Goal: Task Accomplishment & Management: Use online tool/utility

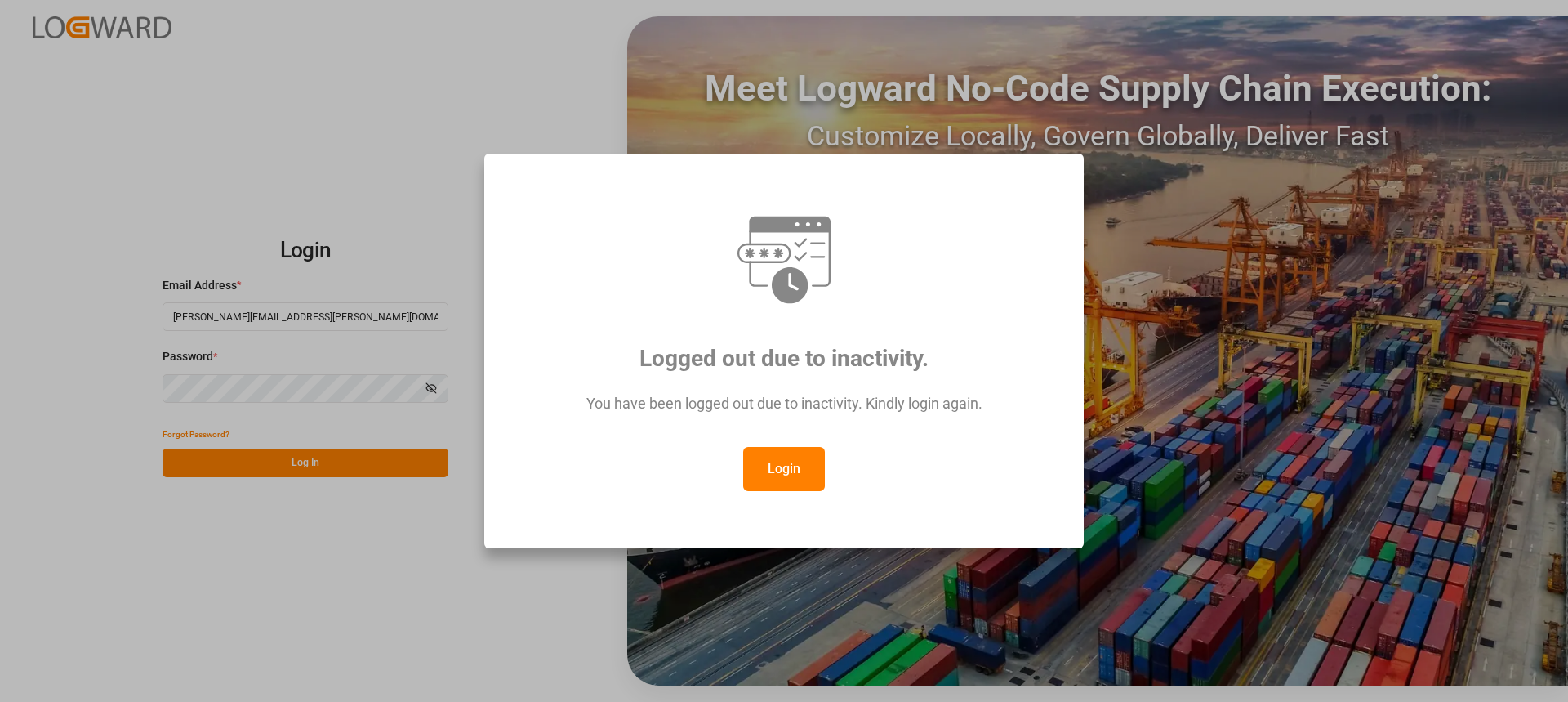
click at [802, 463] on button "Login" at bounding box center [784, 469] width 82 height 44
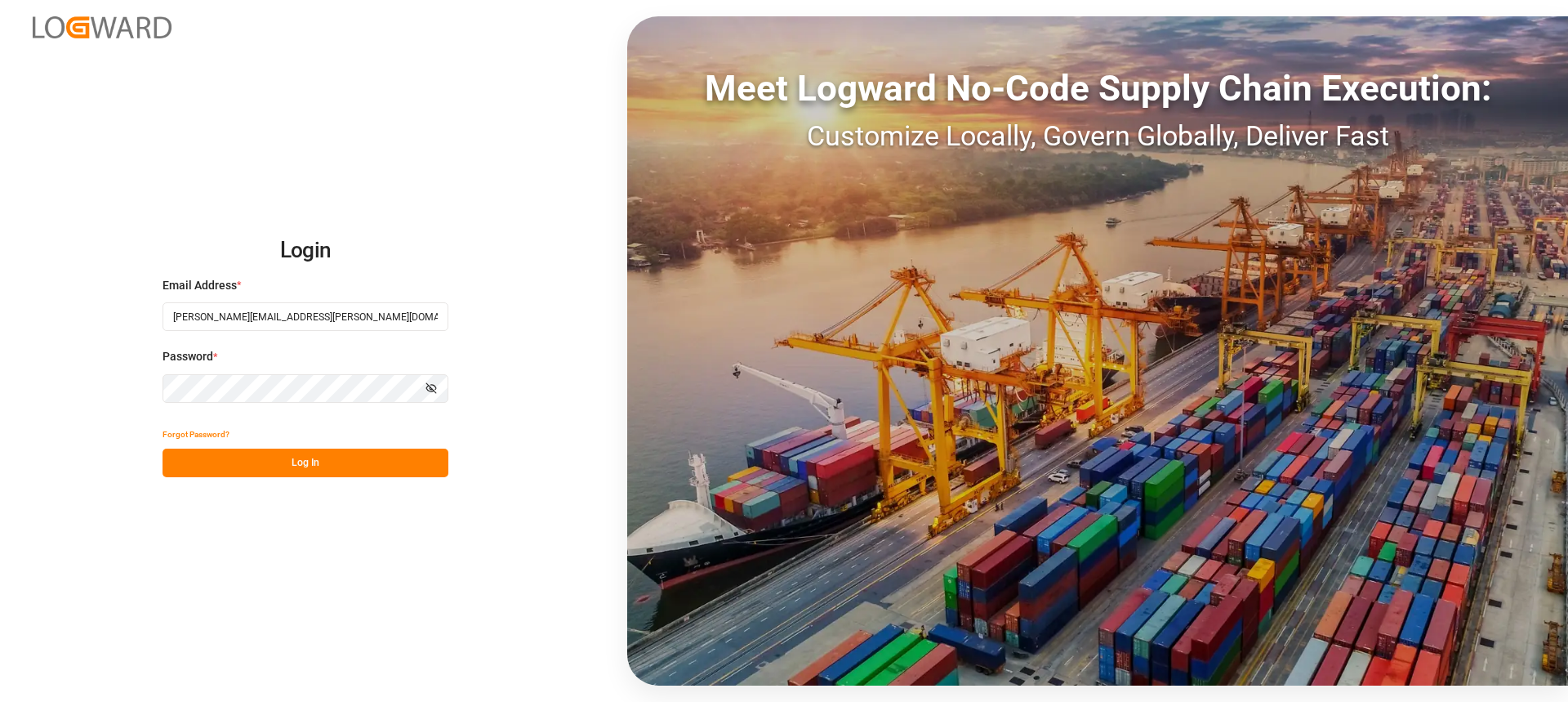
click at [353, 484] on div "Login Email Address * [EMAIL_ADDRESS][PERSON_NAME][PERSON_NAME][DOMAIN_NAME] Pa…" at bounding box center [784, 351] width 1568 height 702
click at [363, 459] on button "Log In" at bounding box center [306, 463] width 286 height 28
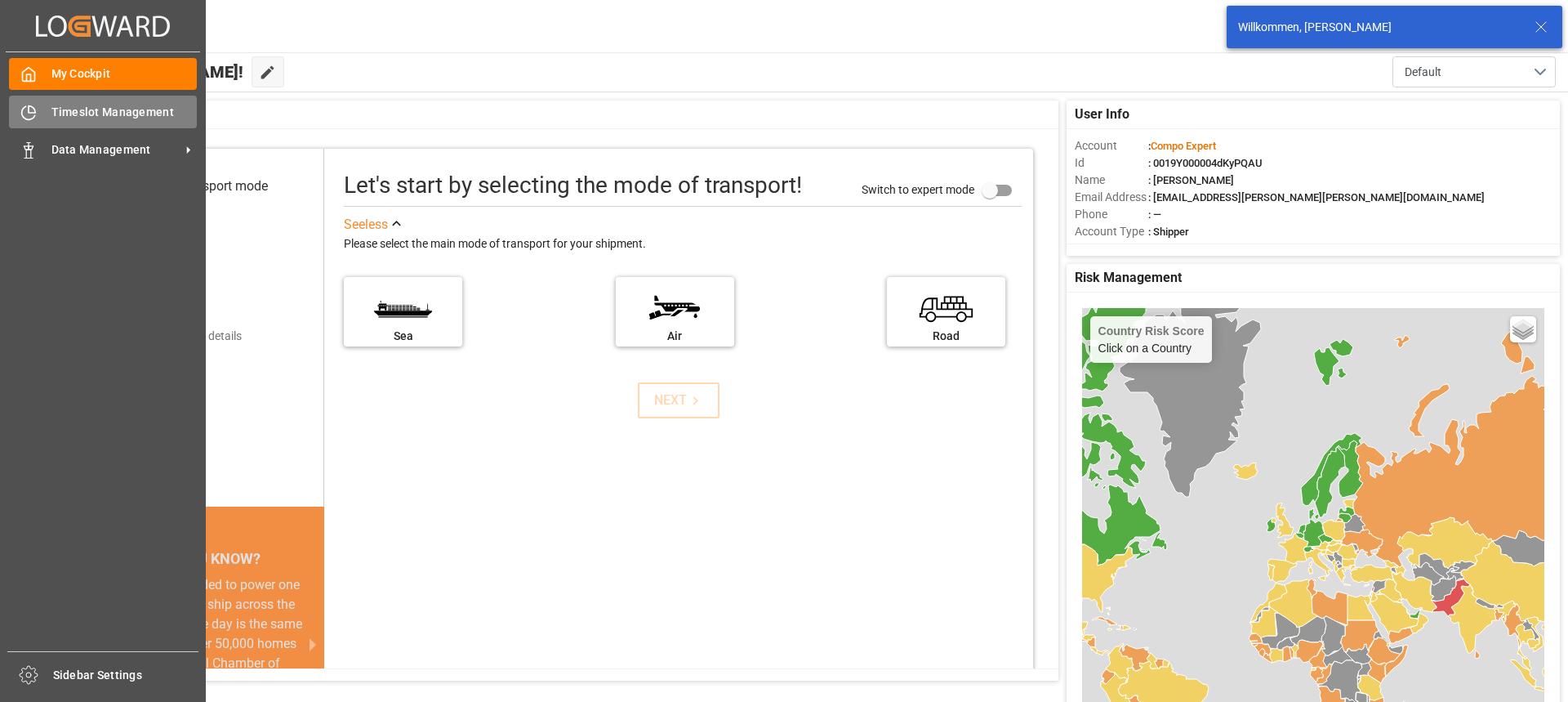
click at [34, 107] on icon at bounding box center [28, 112] width 16 height 16
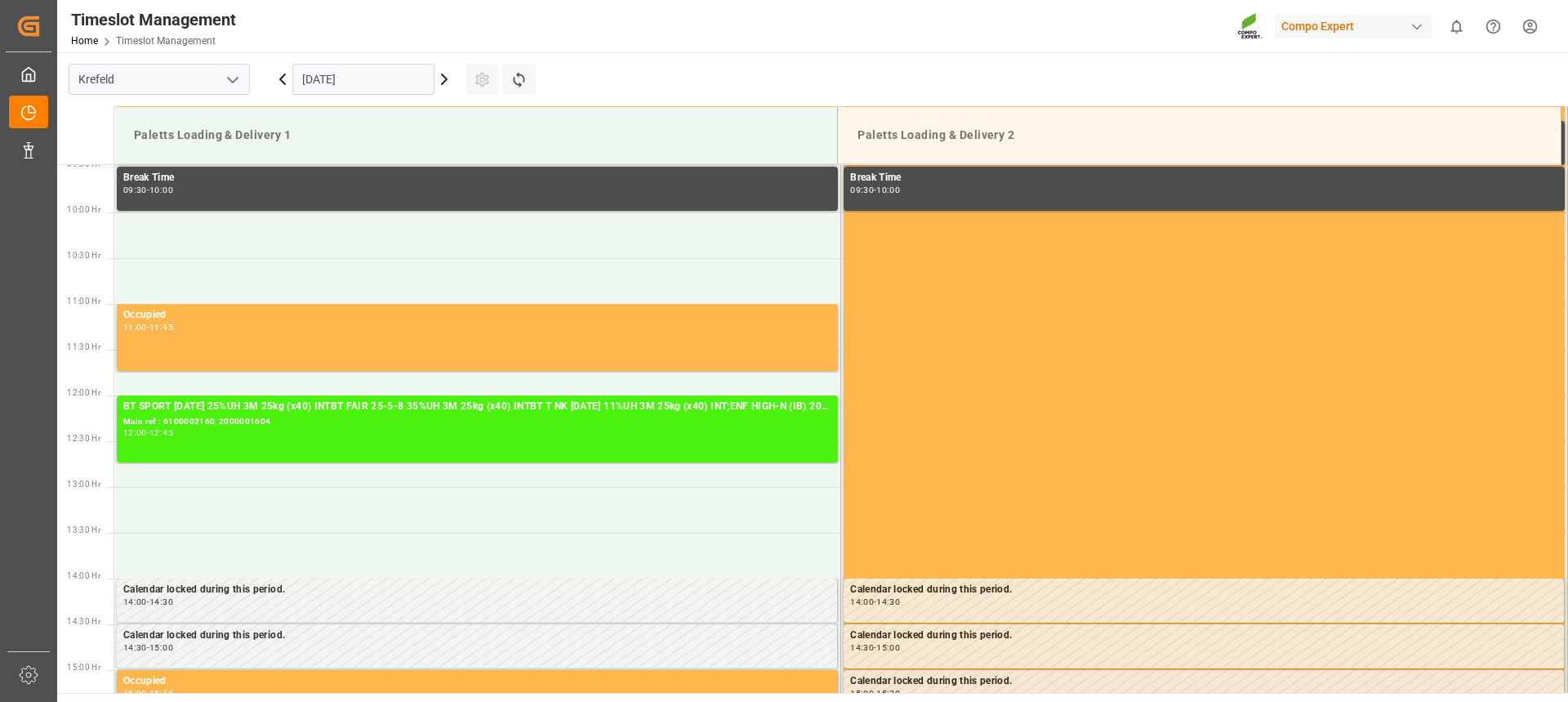
scroll to position [862, 0]
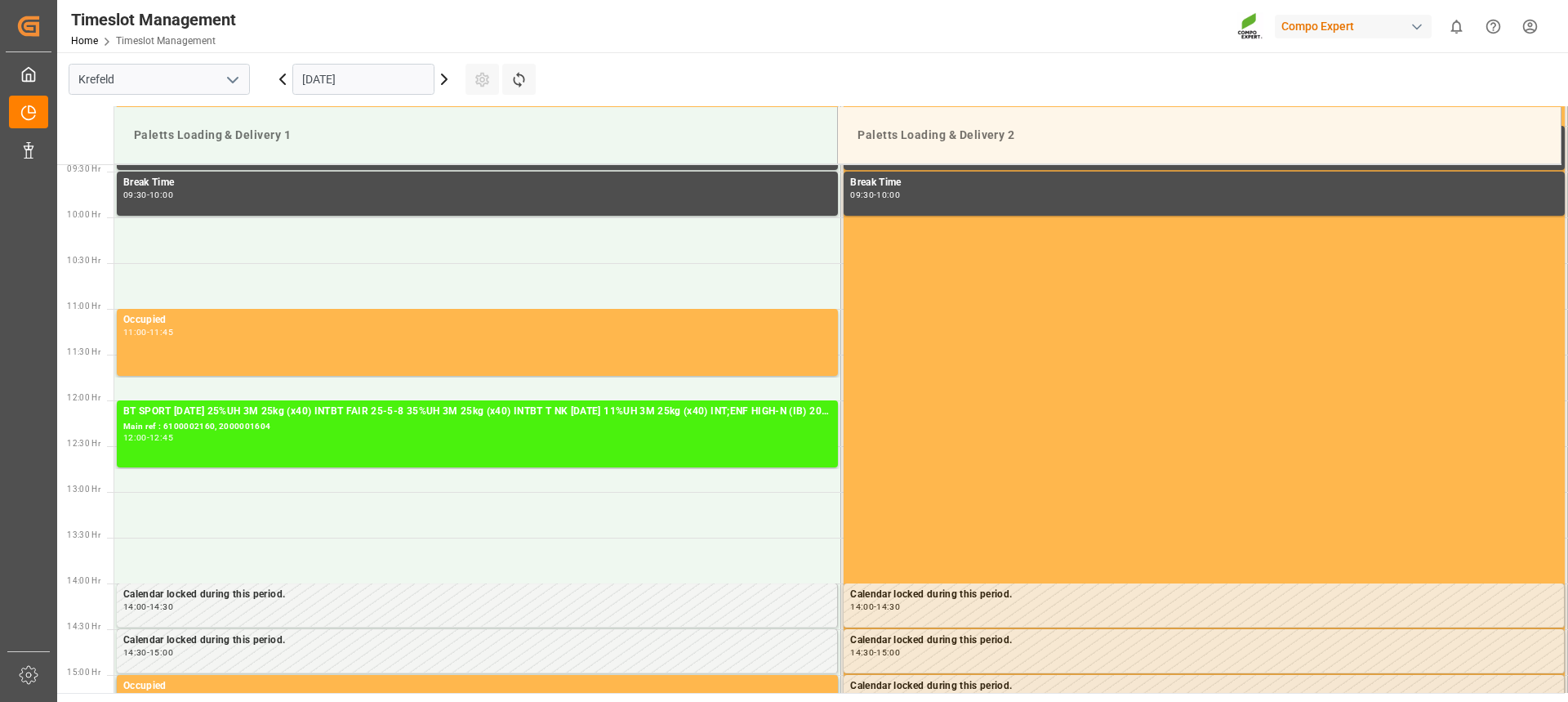
click at [443, 78] on icon at bounding box center [444, 79] width 20 height 20
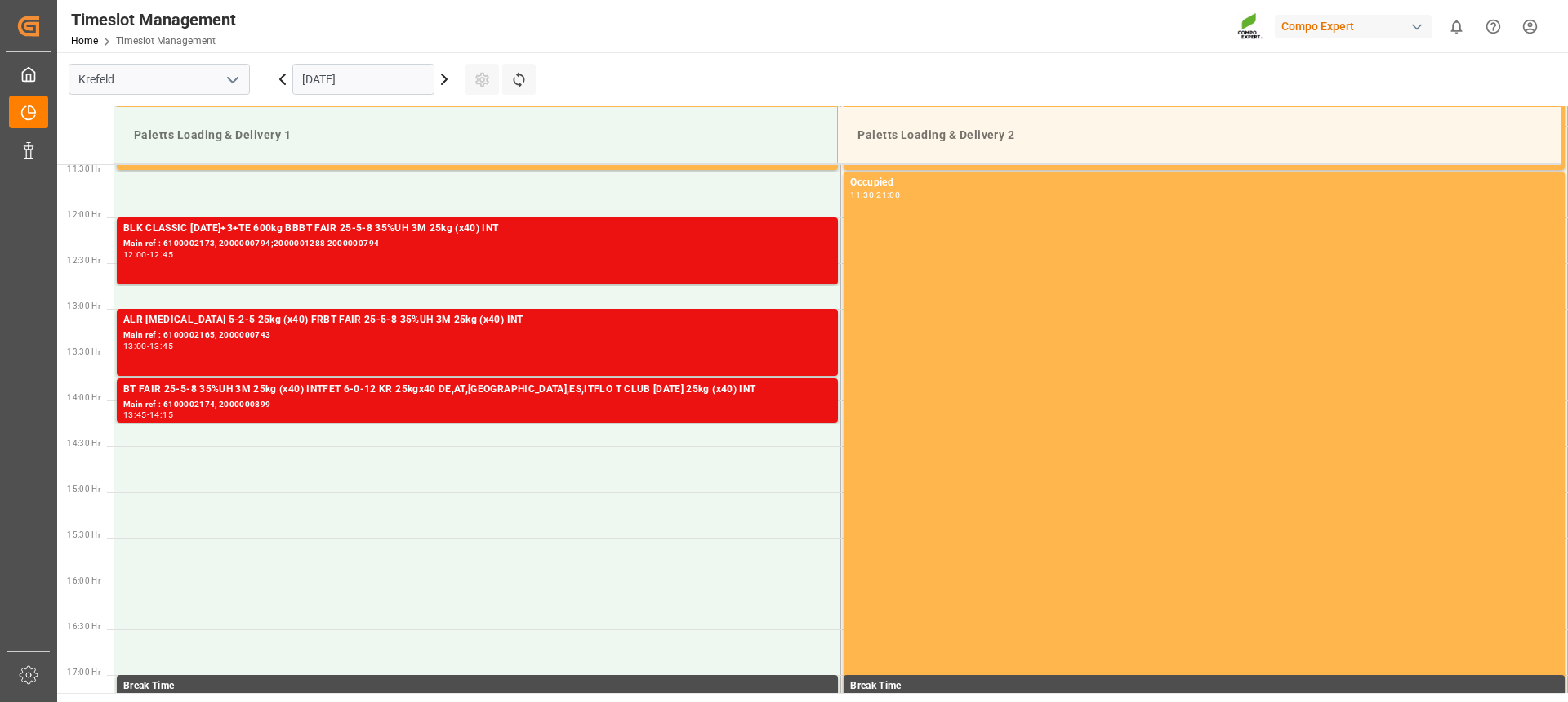
scroll to position [1026, 0]
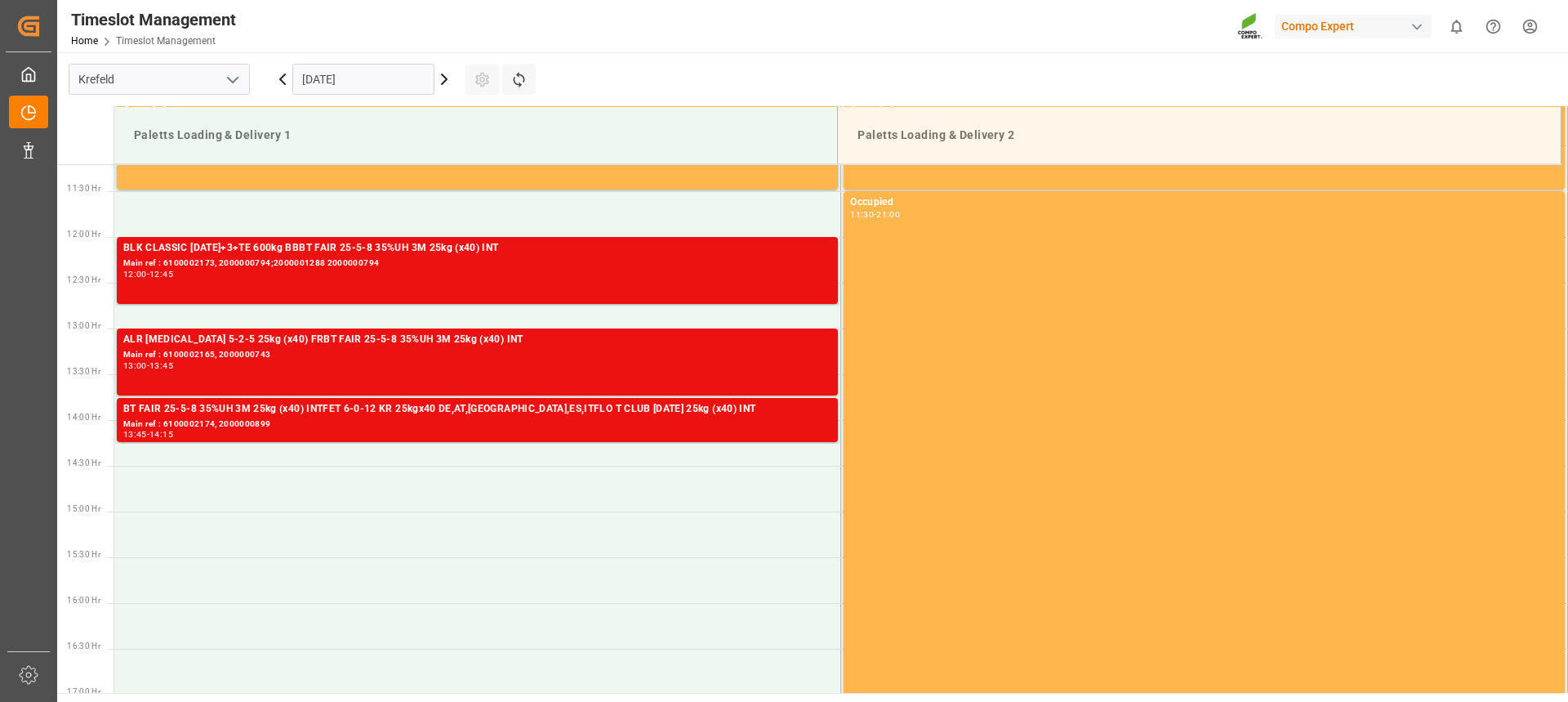
click at [445, 88] on icon at bounding box center [444, 79] width 20 height 20
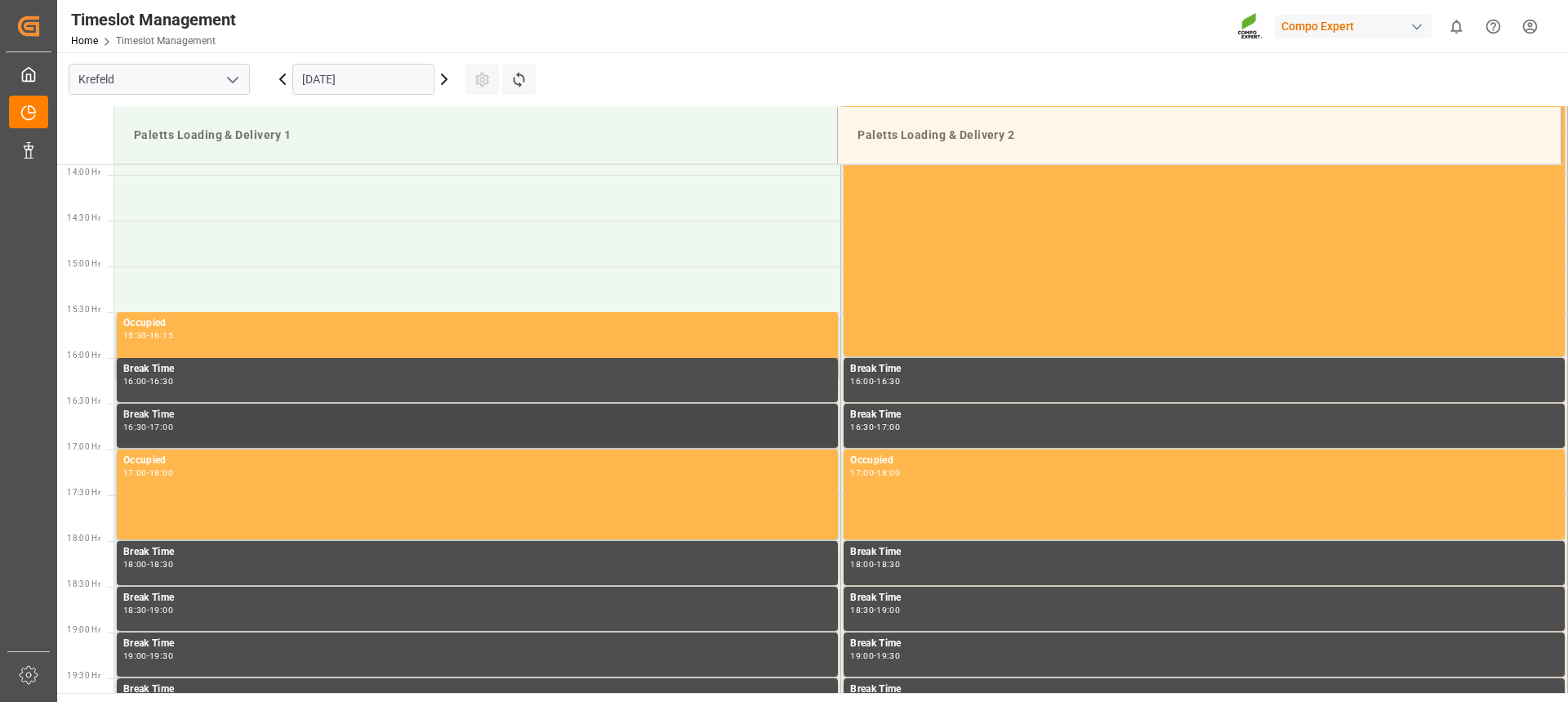
scroll to position [862, 0]
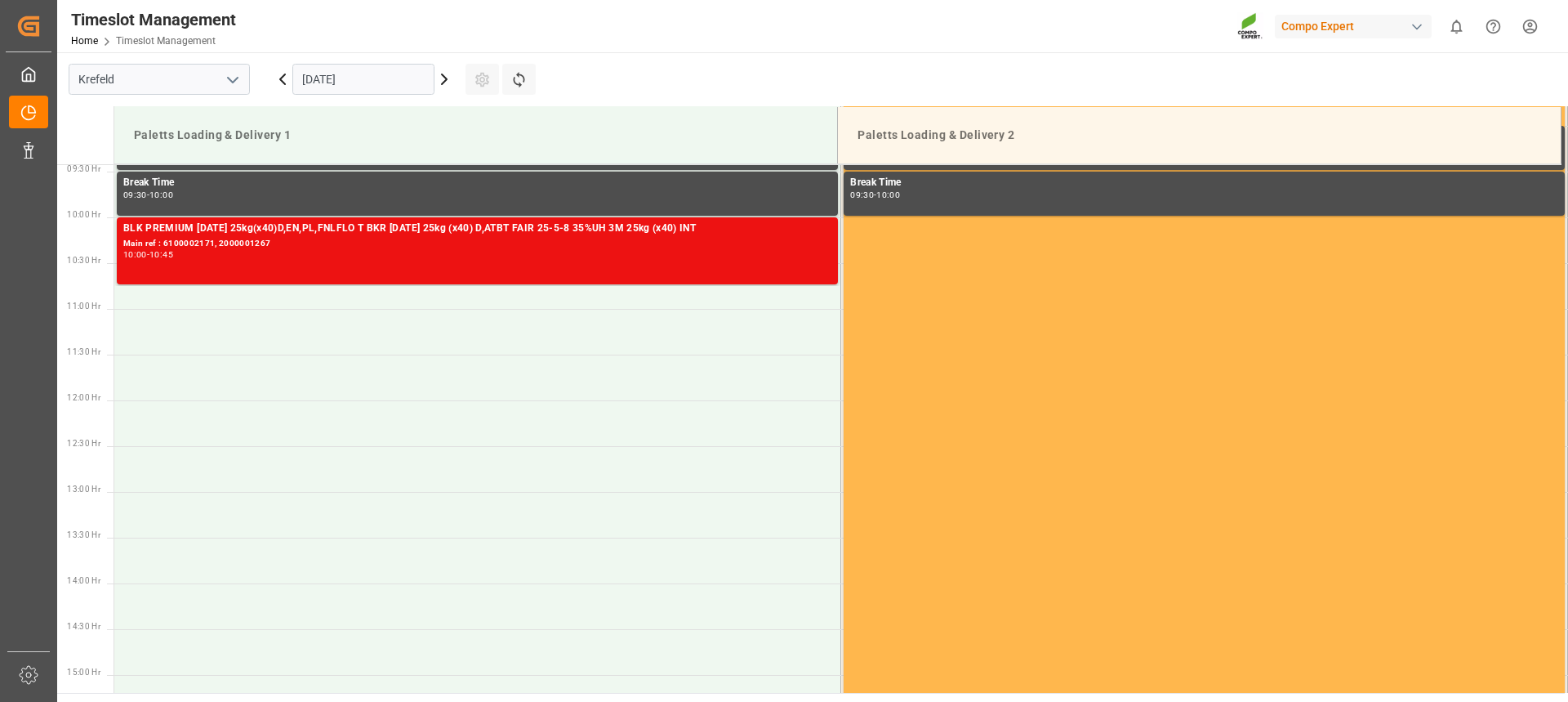
click at [280, 78] on icon at bounding box center [282, 79] width 5 height 9
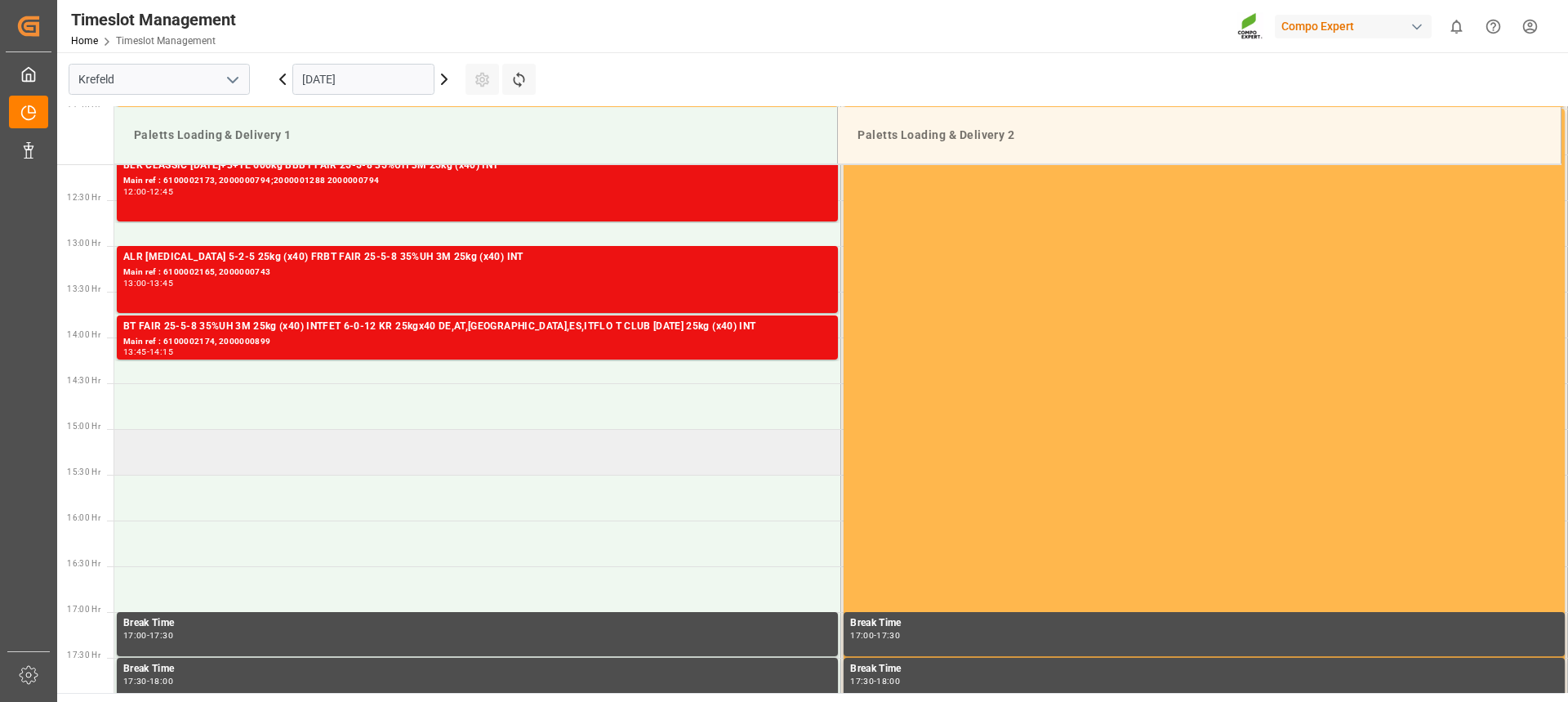
scroll to position [1108, 0]
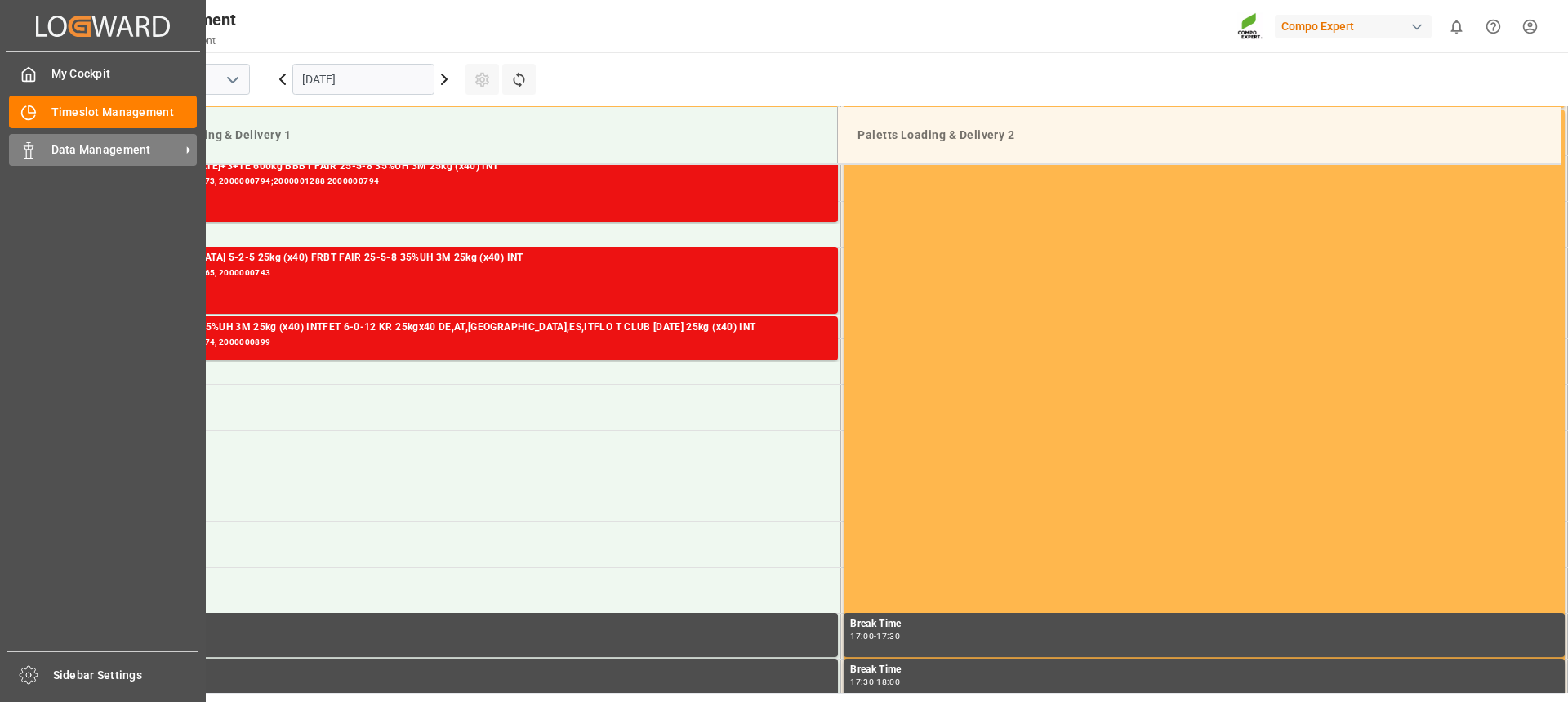
click at [24, 148] on polygon at bounding box center [25, 147] width 5 height 3
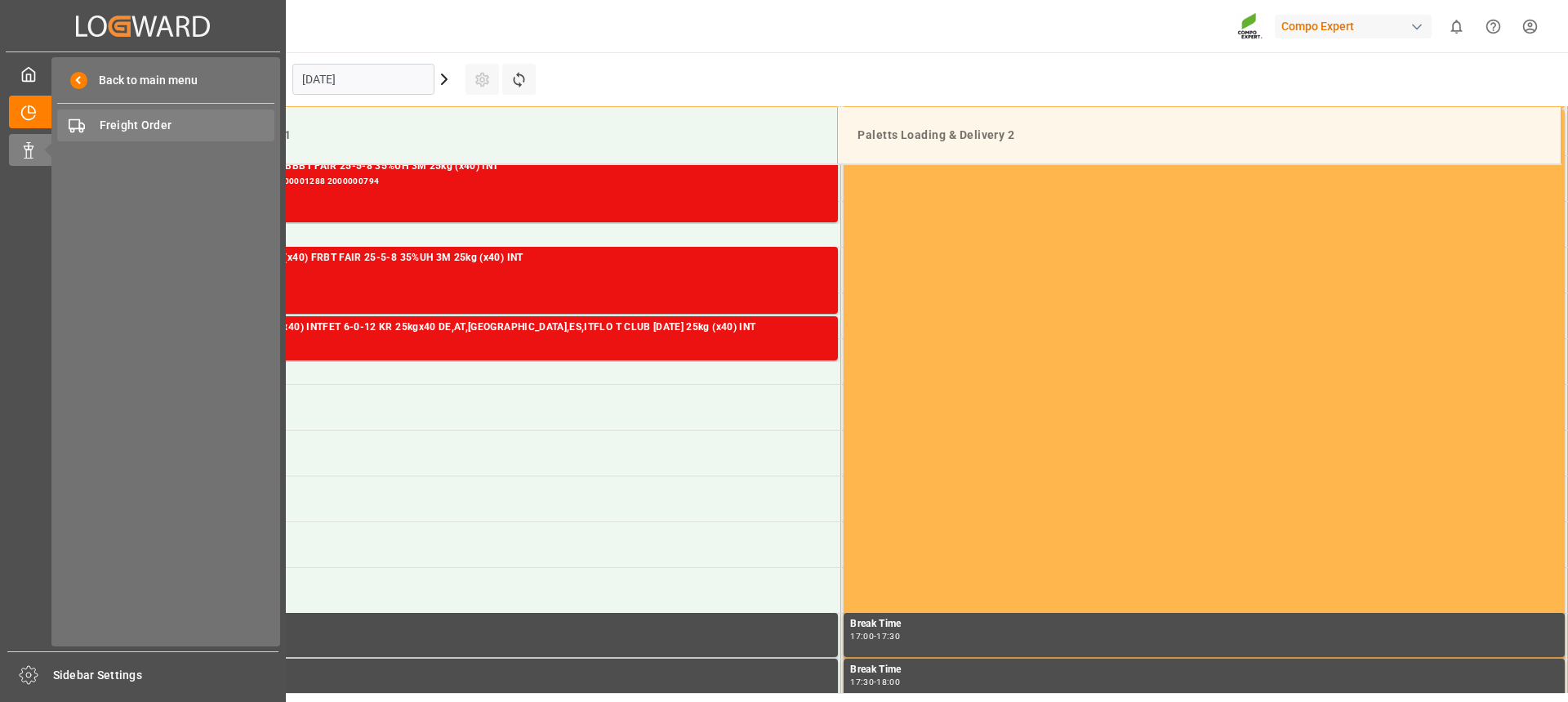
click at [189, 127] on span "Freight Order" at bounding box center [187, 125] width 176 height 17
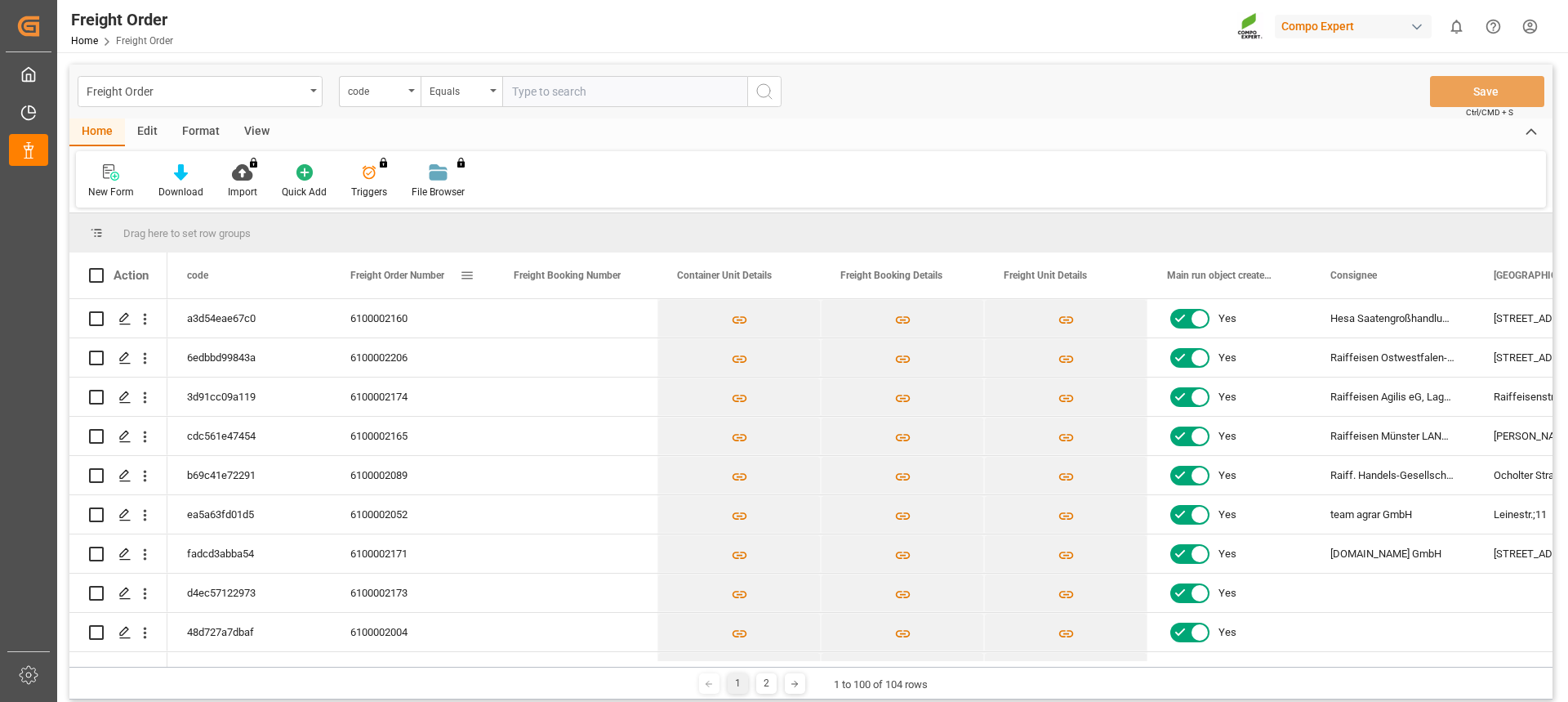
click at [407, 282] on div "Freight Order Number" at bounding box center [405, 275] width 109 height 46
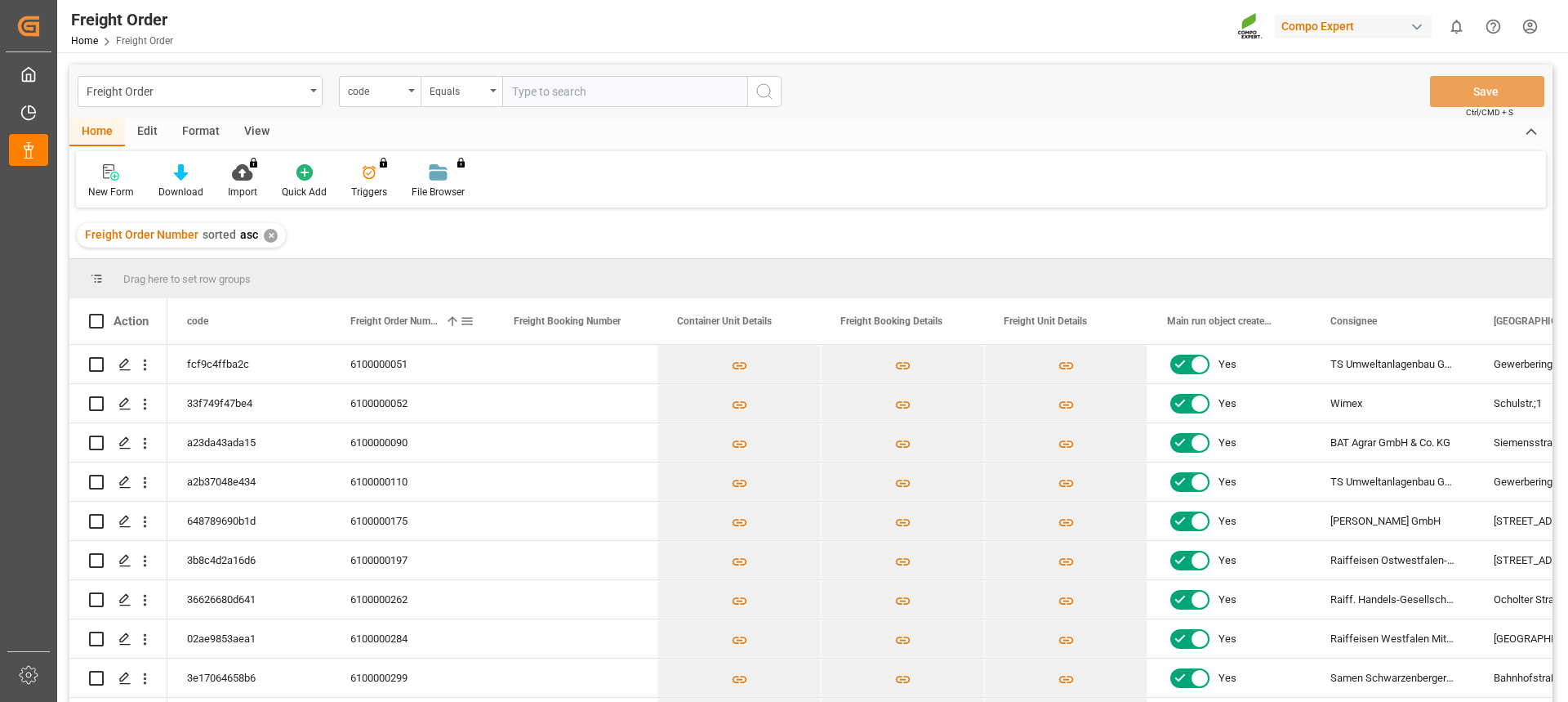
click at [404, 318] on span "Freight Order Number" at bounding box center [395, 321] width 88 height 11
click at [124, 368] on icon "Press SPACE to select this row." at bounding box center [125, 364] width 13 height 13
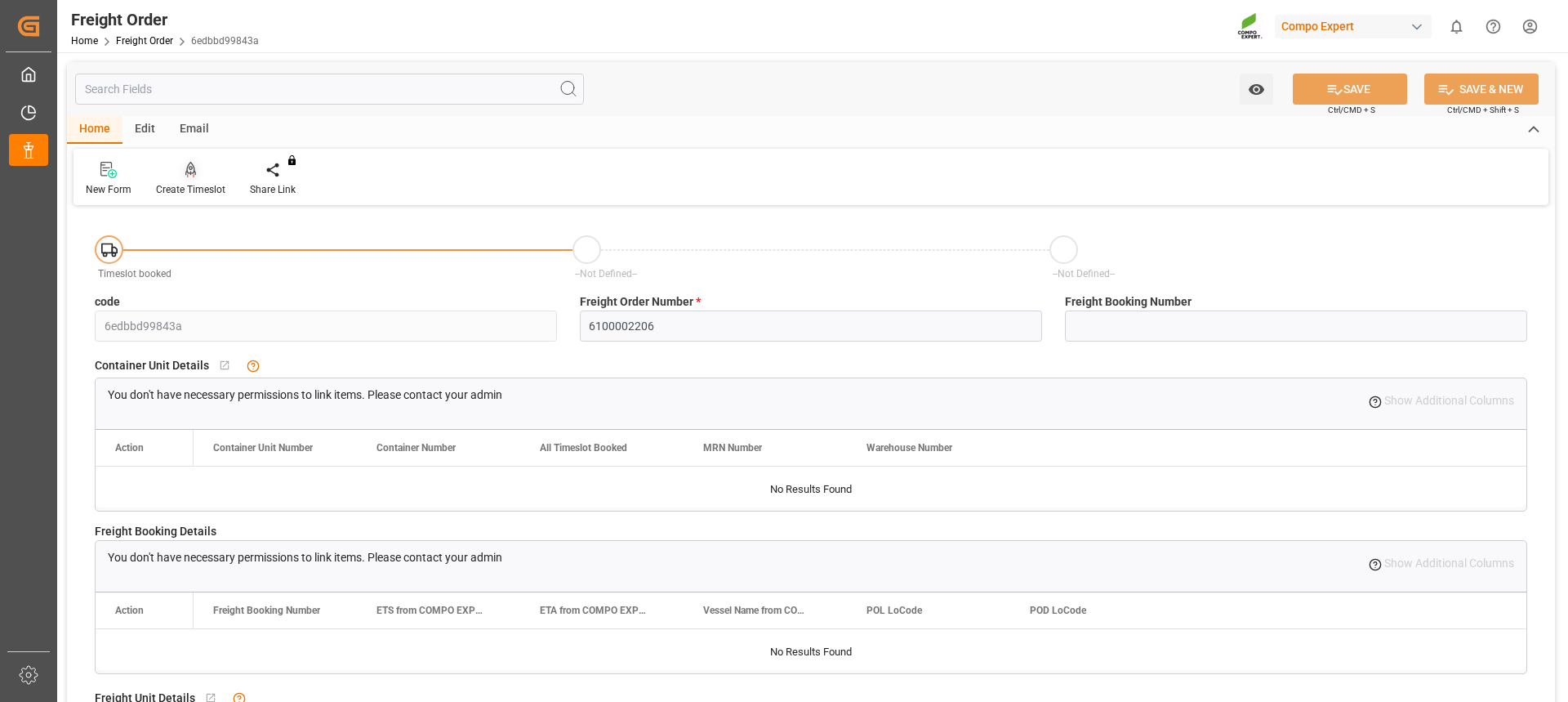
click at [192, 173] on icon at bounding box center [191, 169] width 11 height 16
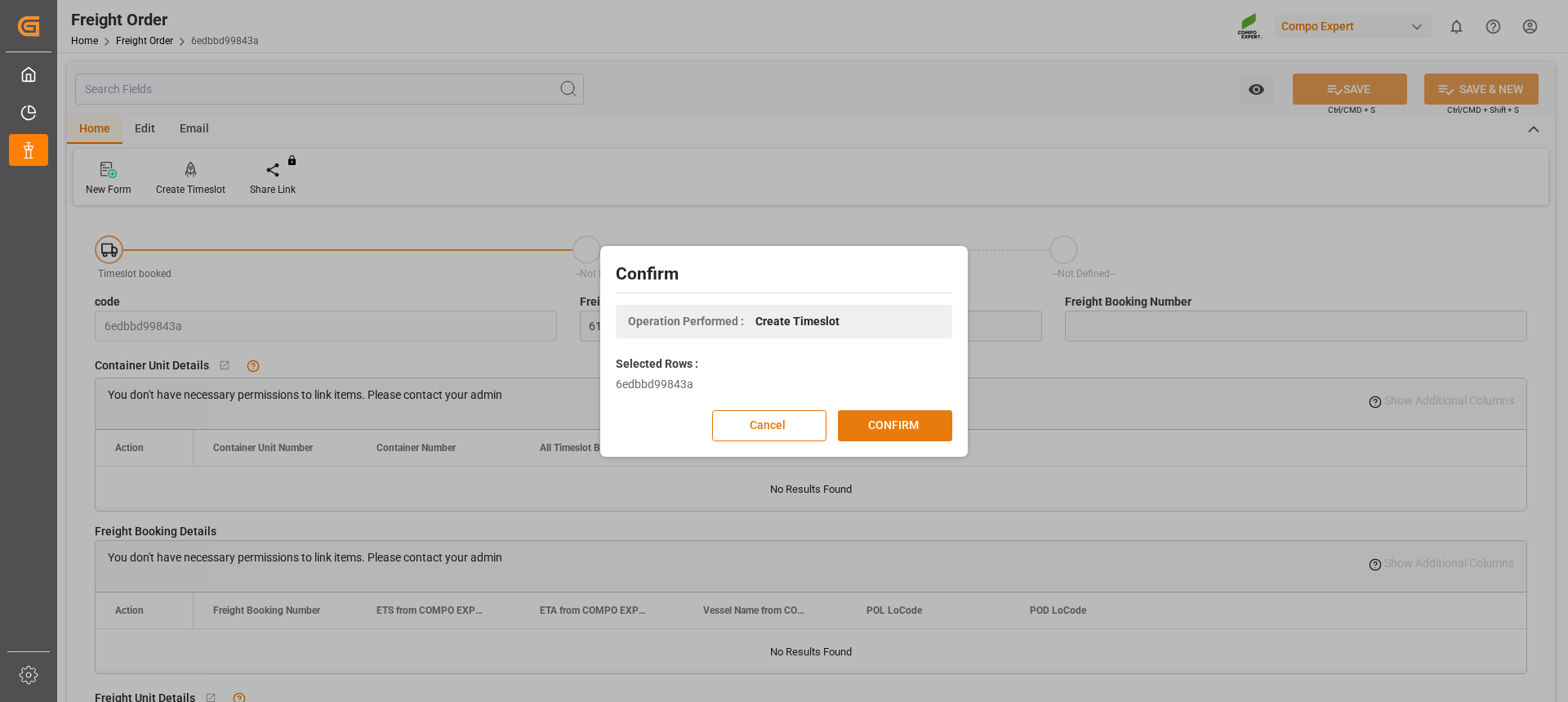
click at [890, 427] on button "CONFIRM" at bounding box center [895, 425] width 115 height 31
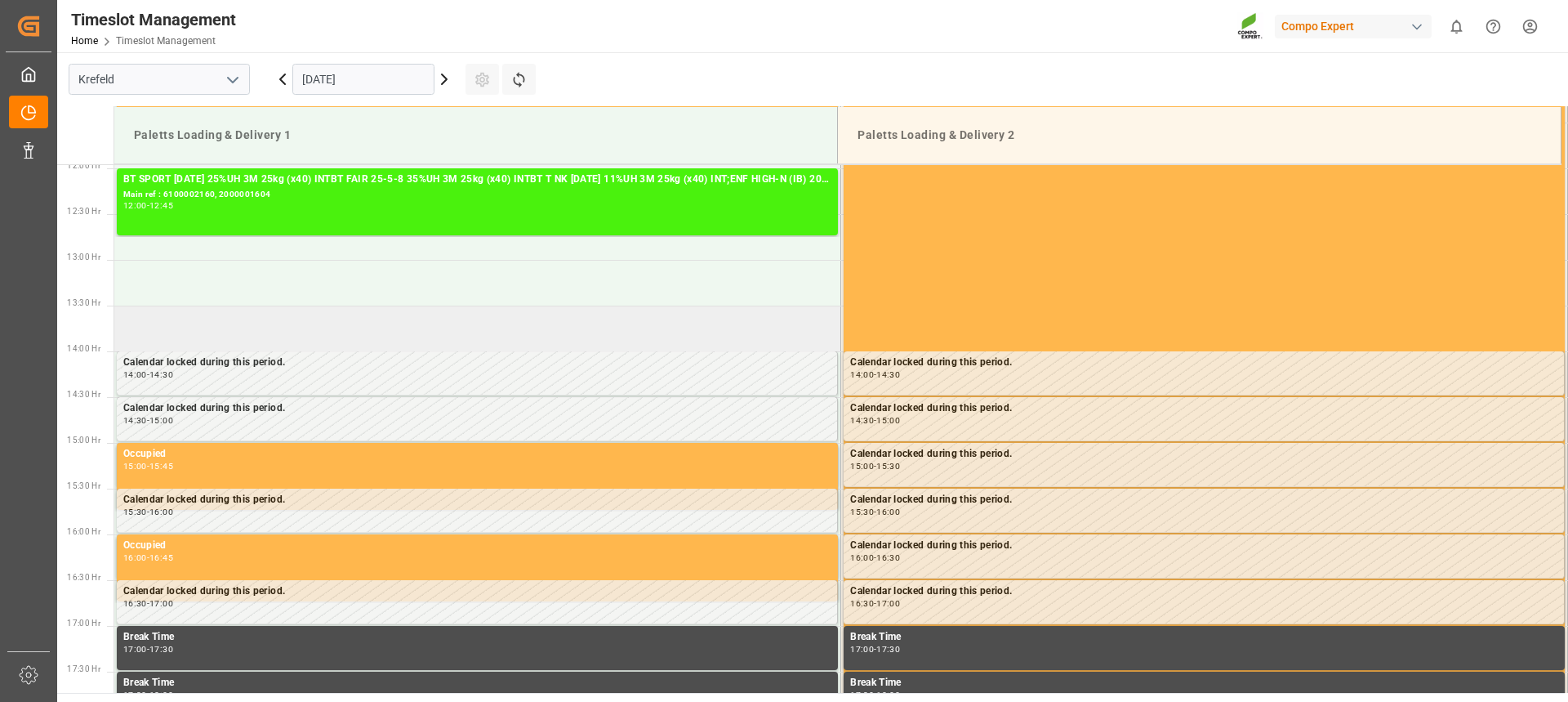
scroll to position [1026, 0]
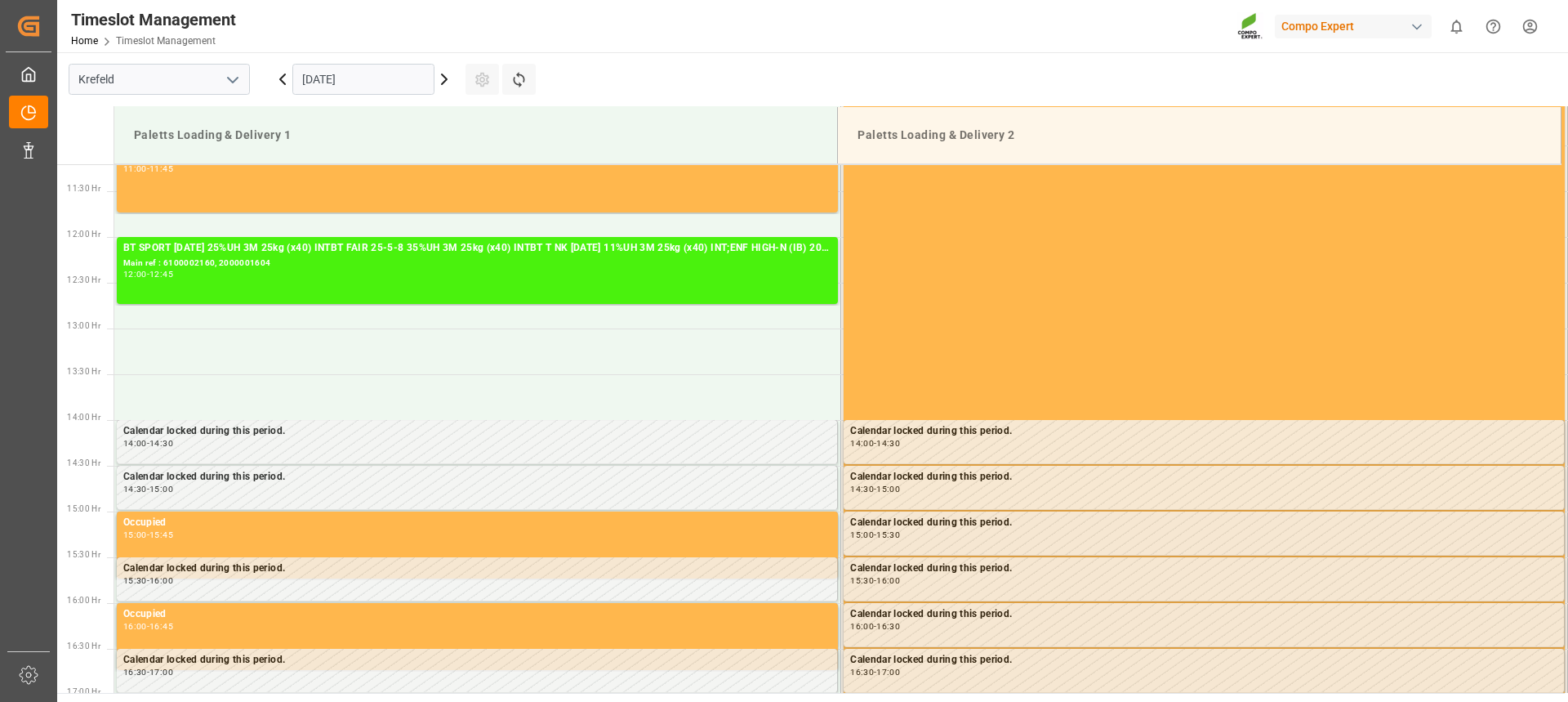
click at [447, 83] on icon at bounding box center [444, 79] width 20 height 20
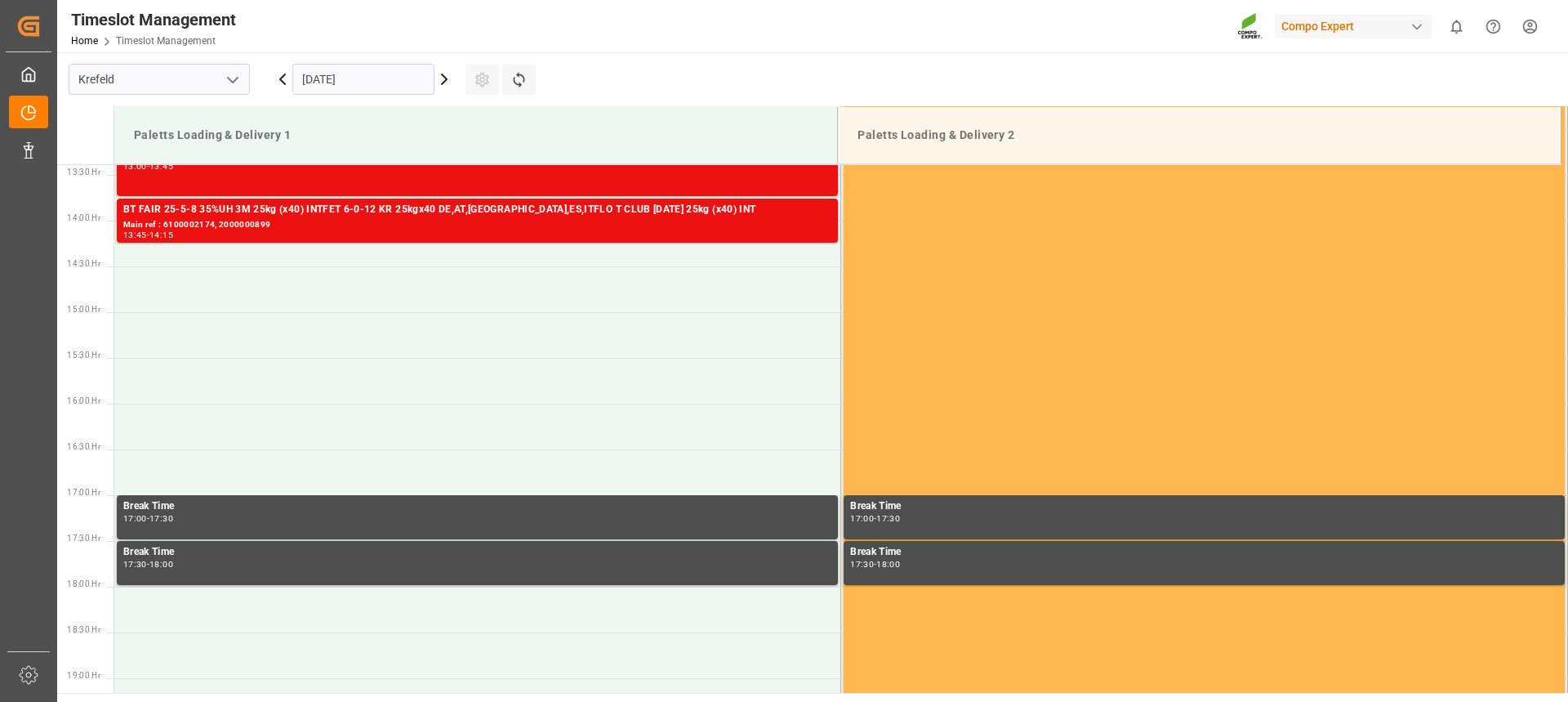
scroll to position [1271, 0]
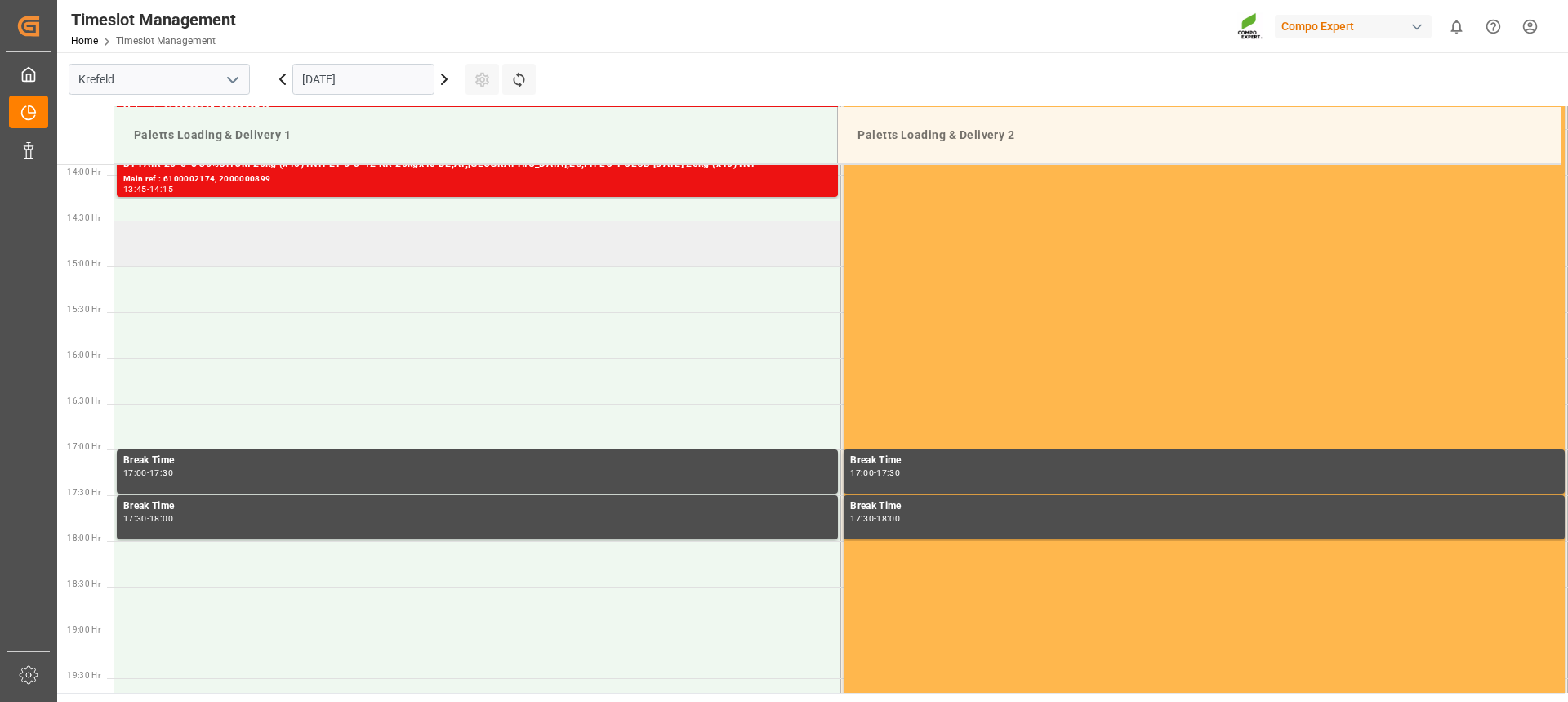
click at [295, 247] on td at bounding box center [478, 243] width 727 height 46
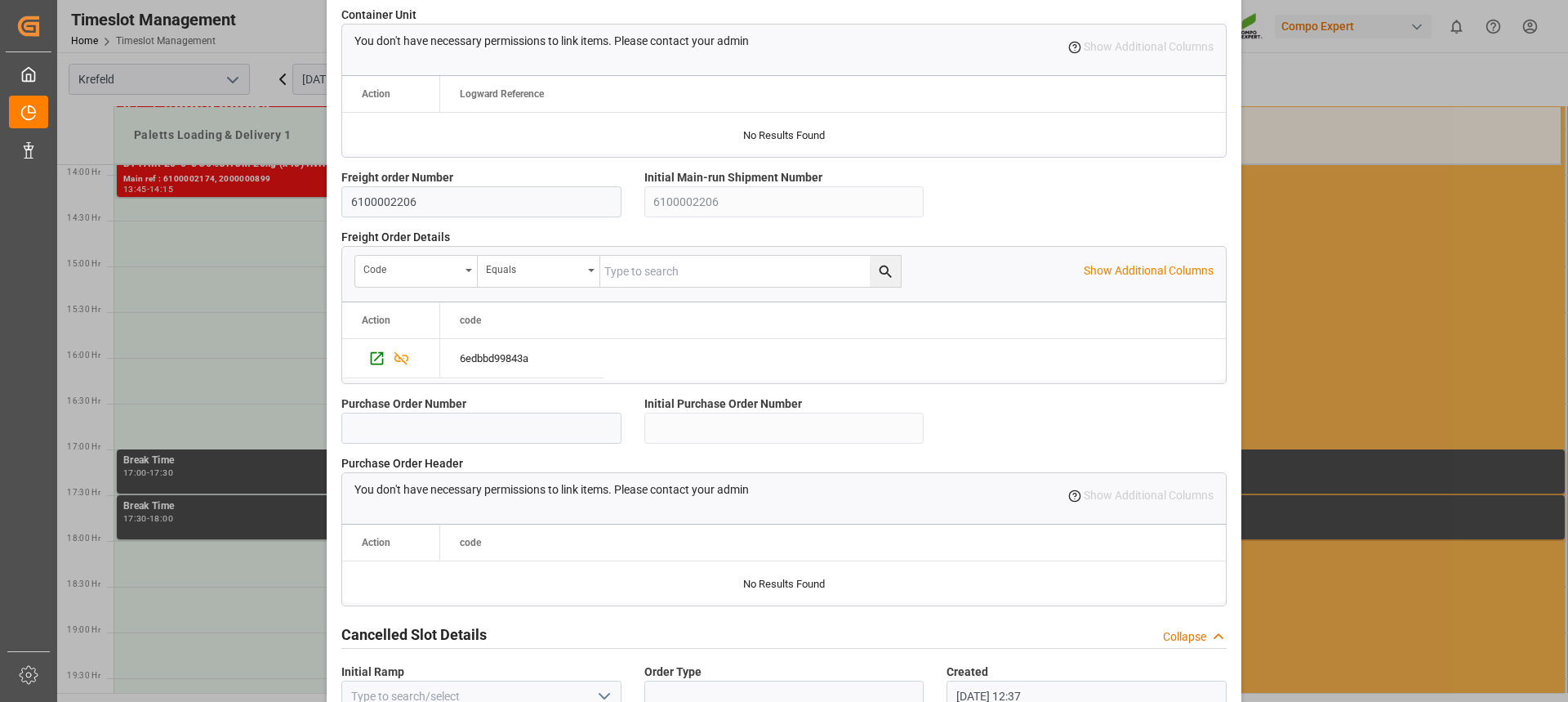
scroll to position [1449, 0]
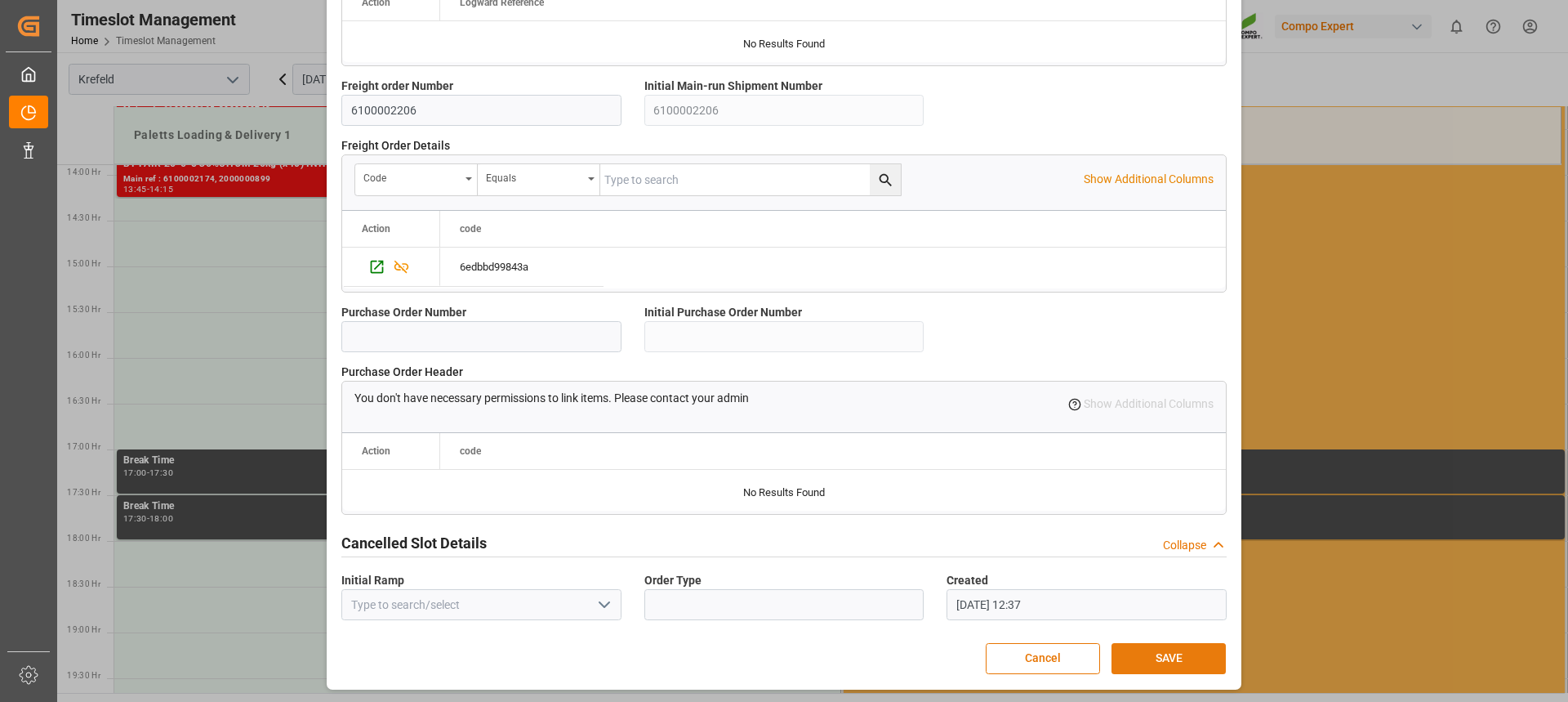
click at [1166, 652] on button "SAVE" at bounding box center [1169, 659] width 115 height 31
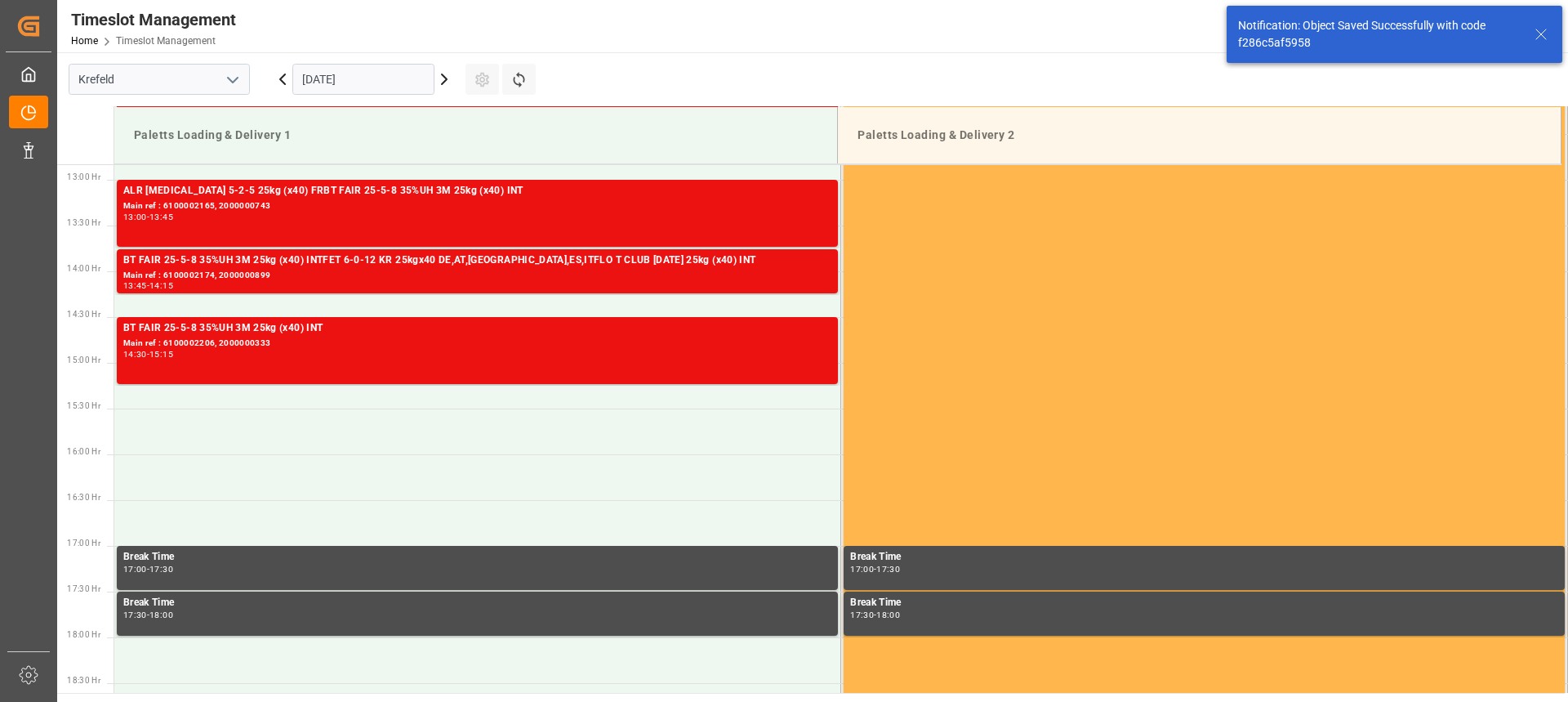
scroll to position [1179, 0]
